Goal: Task Accomplishment & Management: Manage account settings

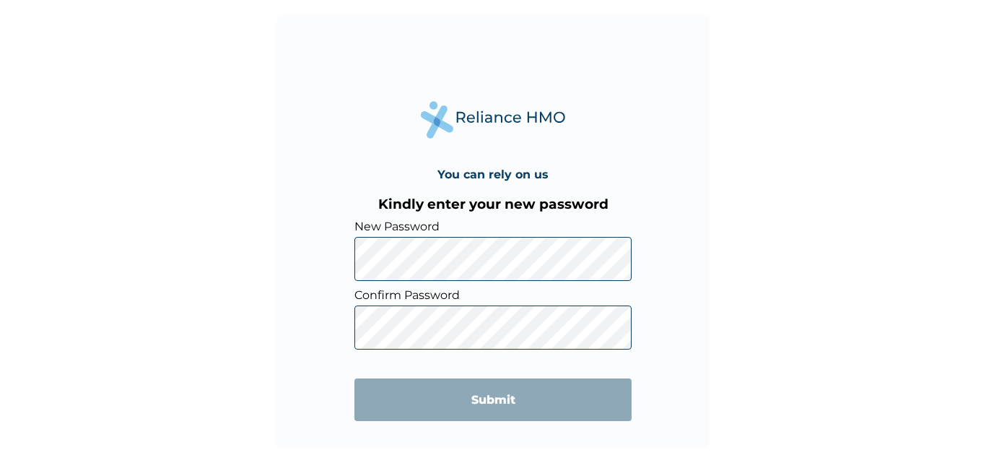
click at [339, 264] on div "You can rely on us Kindly enter your new password New Password Confirm Password…" at bounding box center [492, 231] width 433 height 433
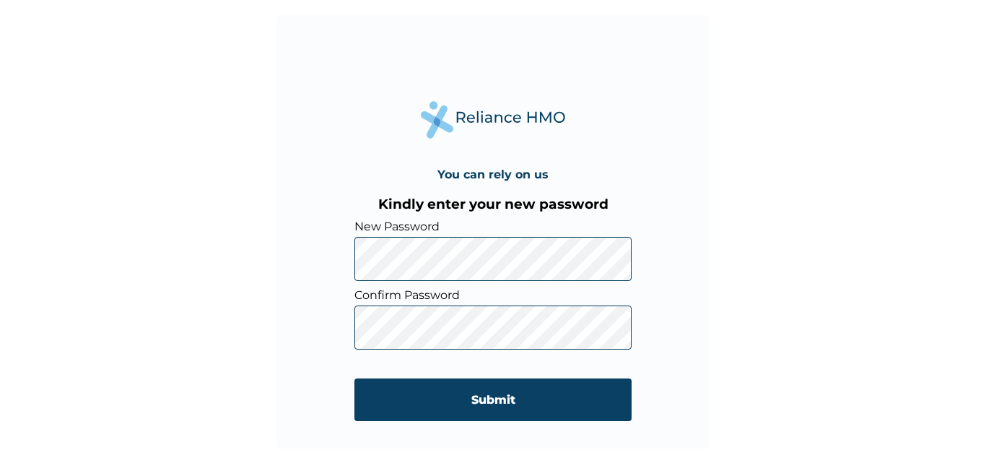
click at [472, 401] on input "Submit" at bounding box center [492, 399] width 277 height 43
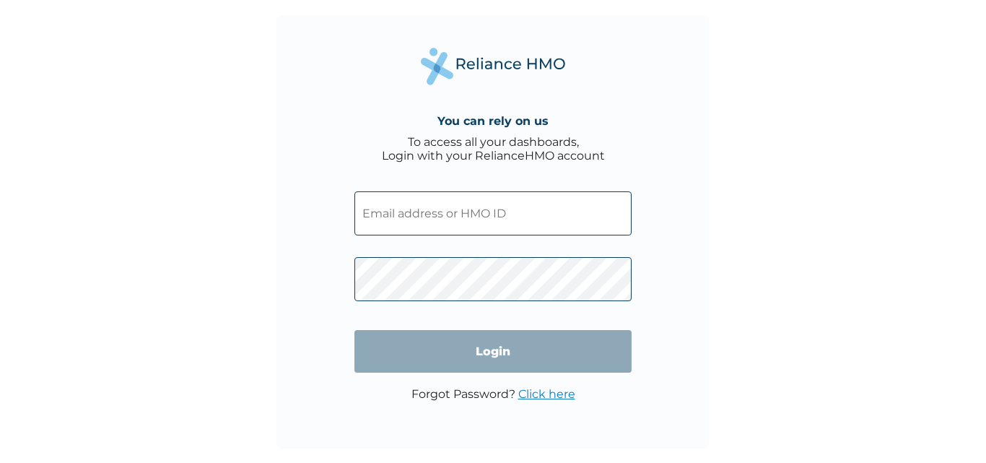
type input "HNL/10017/D"
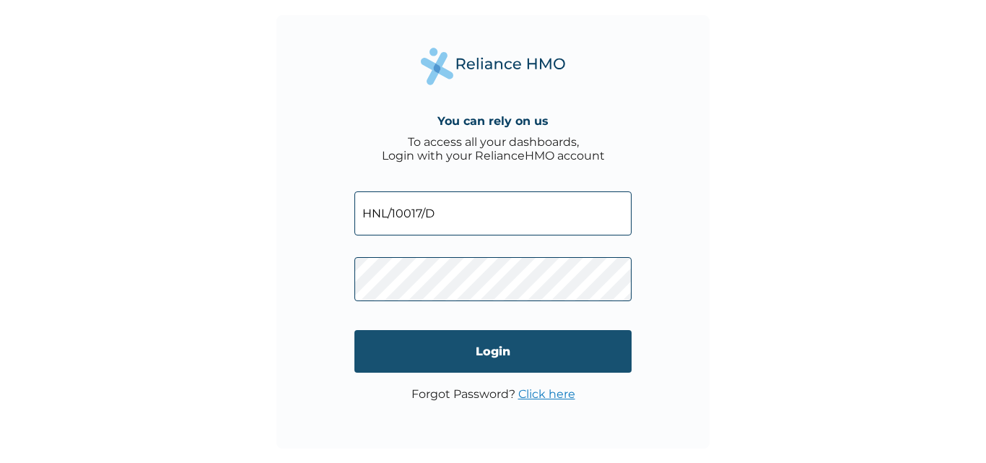
click at [489, 344] on input "Login" at bounding box center [492, 351] width 277 height 43
